Goal: Check status: Check status

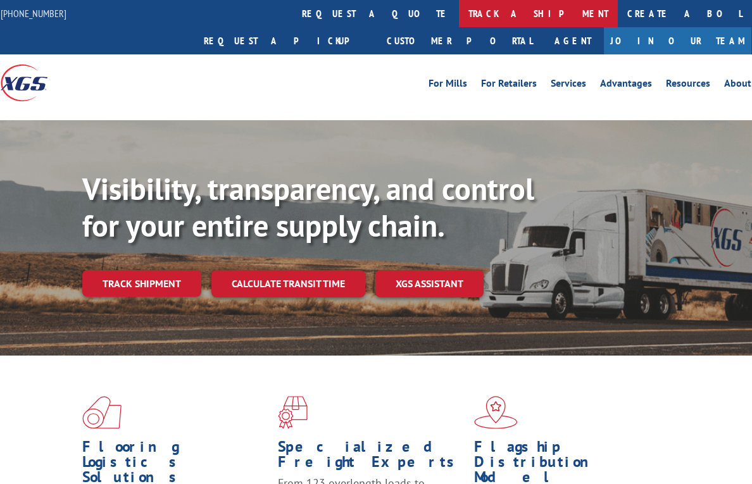
click at [459, 10] on link "track a shipment" at bounding box center [538, 13] width 159 height 27
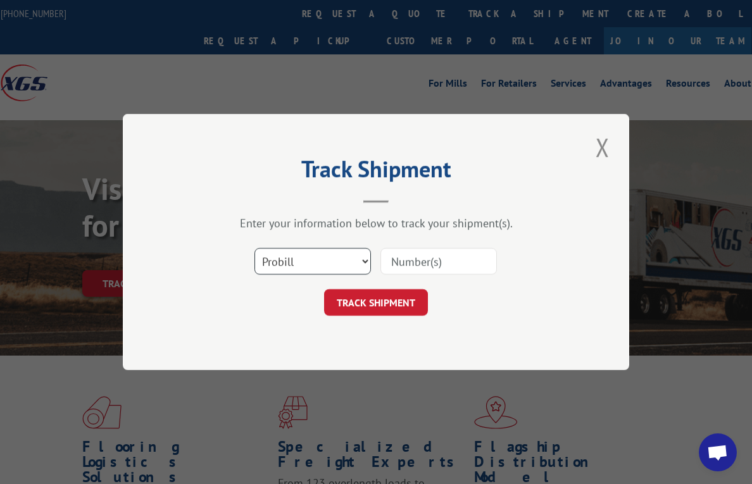
click at [292, 264] on select "Select category... Probill BOL PO" at bounding box center [312, 261] width 116 height 27
select select "bol"
click at [254, 248] on select "Select category... Probill BOL PO" at bounding box center [312, 261] width 116 height 27
click at [450, 254] on input at bounding box center [438, 261] width 116 height 27
paste input "0499844"
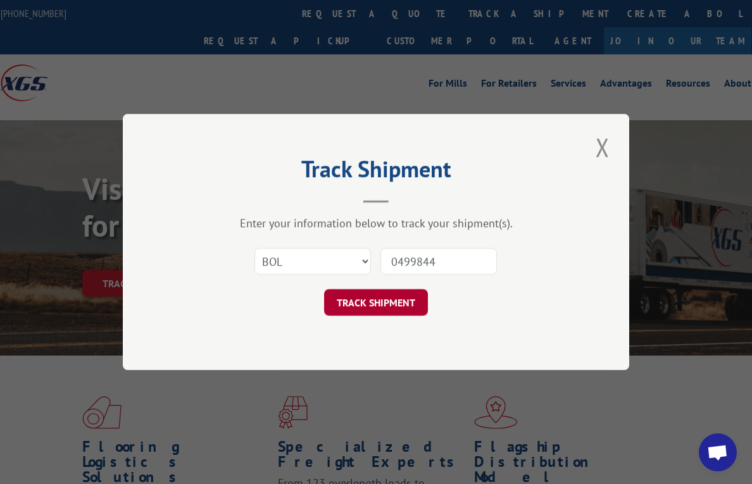
type input "0499844"
click at [370, 297] on button "TRACK SHIPMENT" at bounding box center [376, 302] width 104 height 27
